Goal: Navigation & Orientation: Find specific page/section

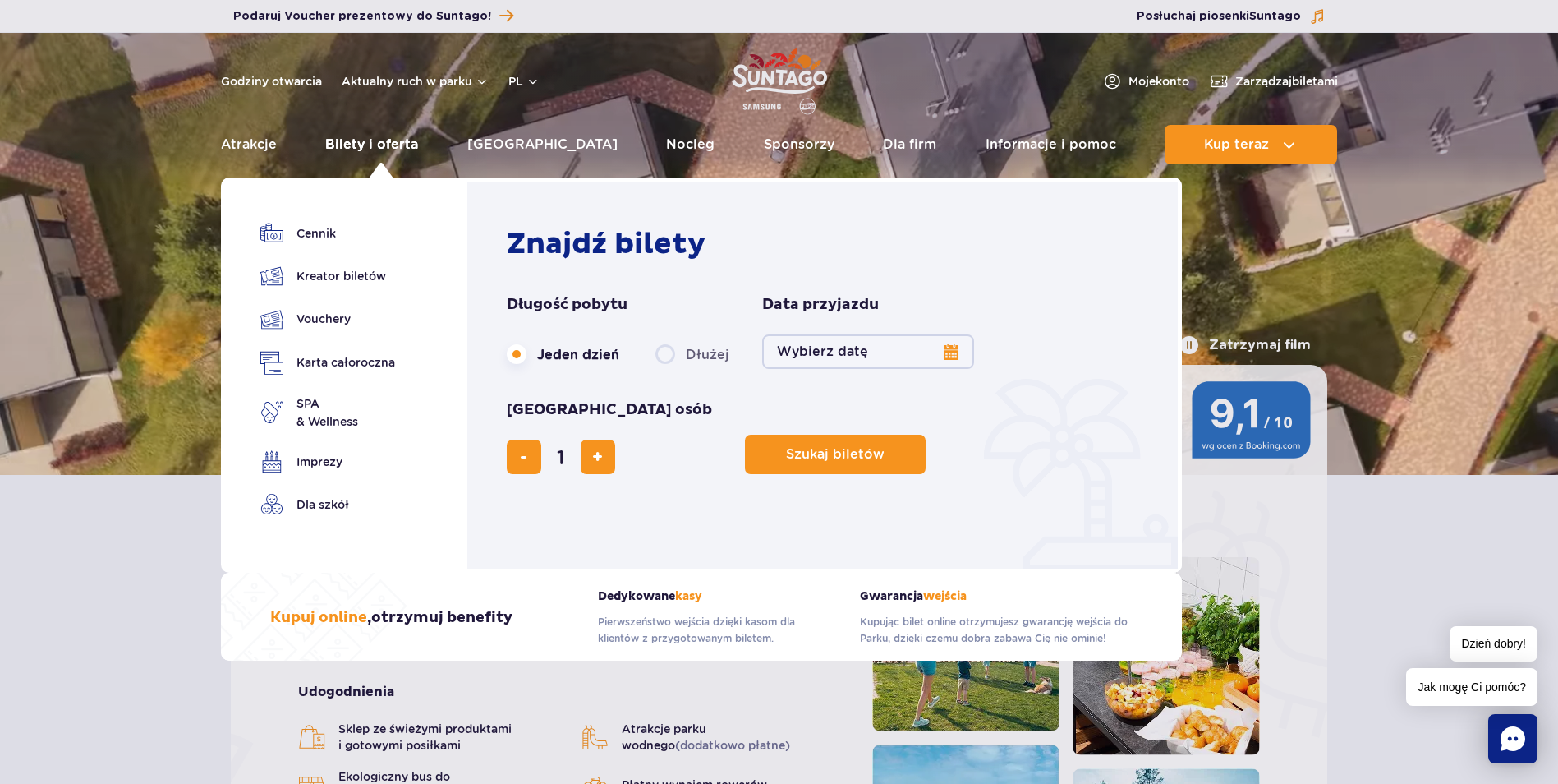
click at [357, 149] on link "Bilety i oferta" at bounding box center [372, 144] width 93 height 39
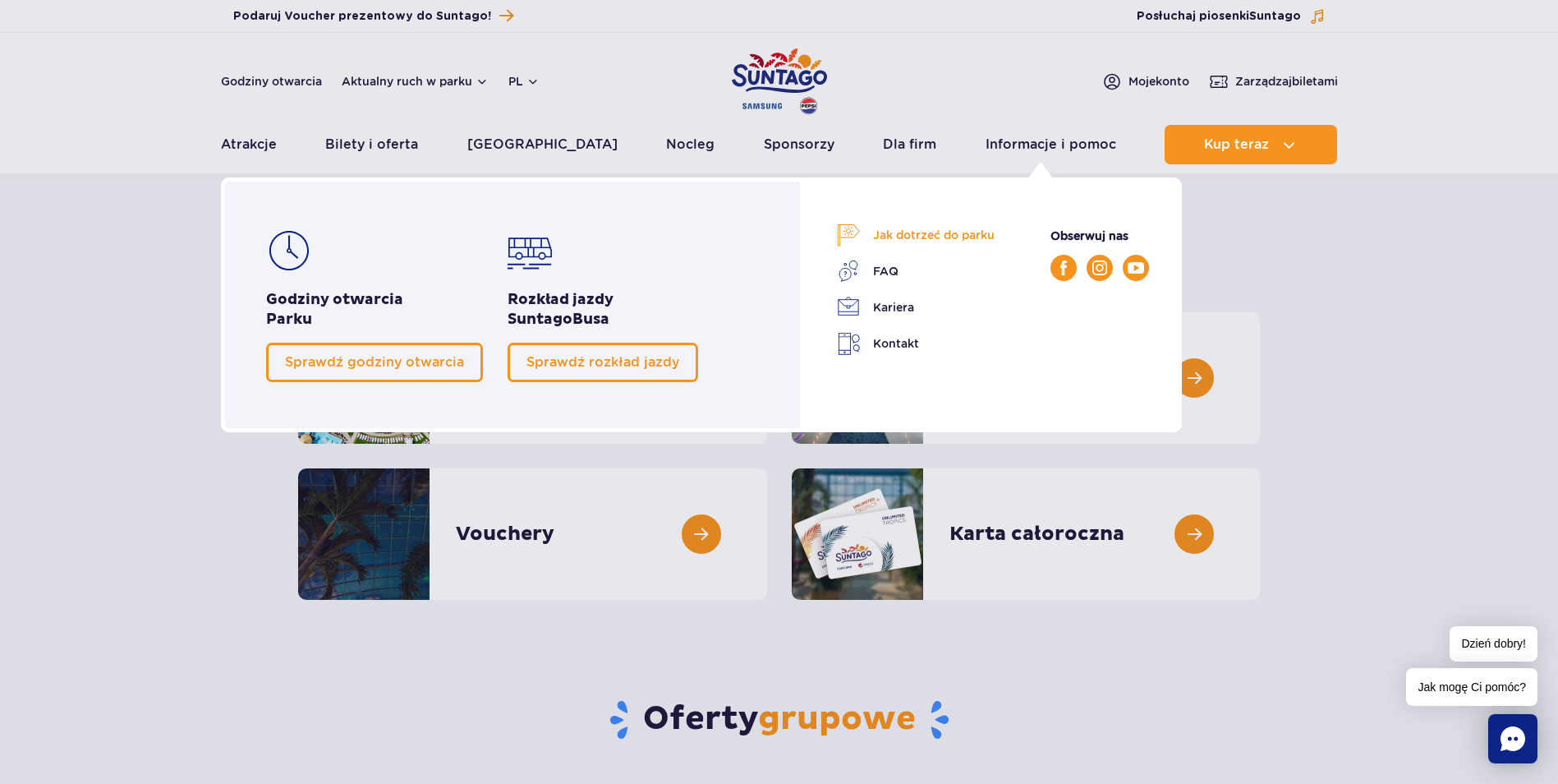
click at [949, 236] on link "Jak dotrzeć do parku" at bounding box center [915, 235] width 157 height 23
